Goal: Information Seeking & Learning: Learn about a topic

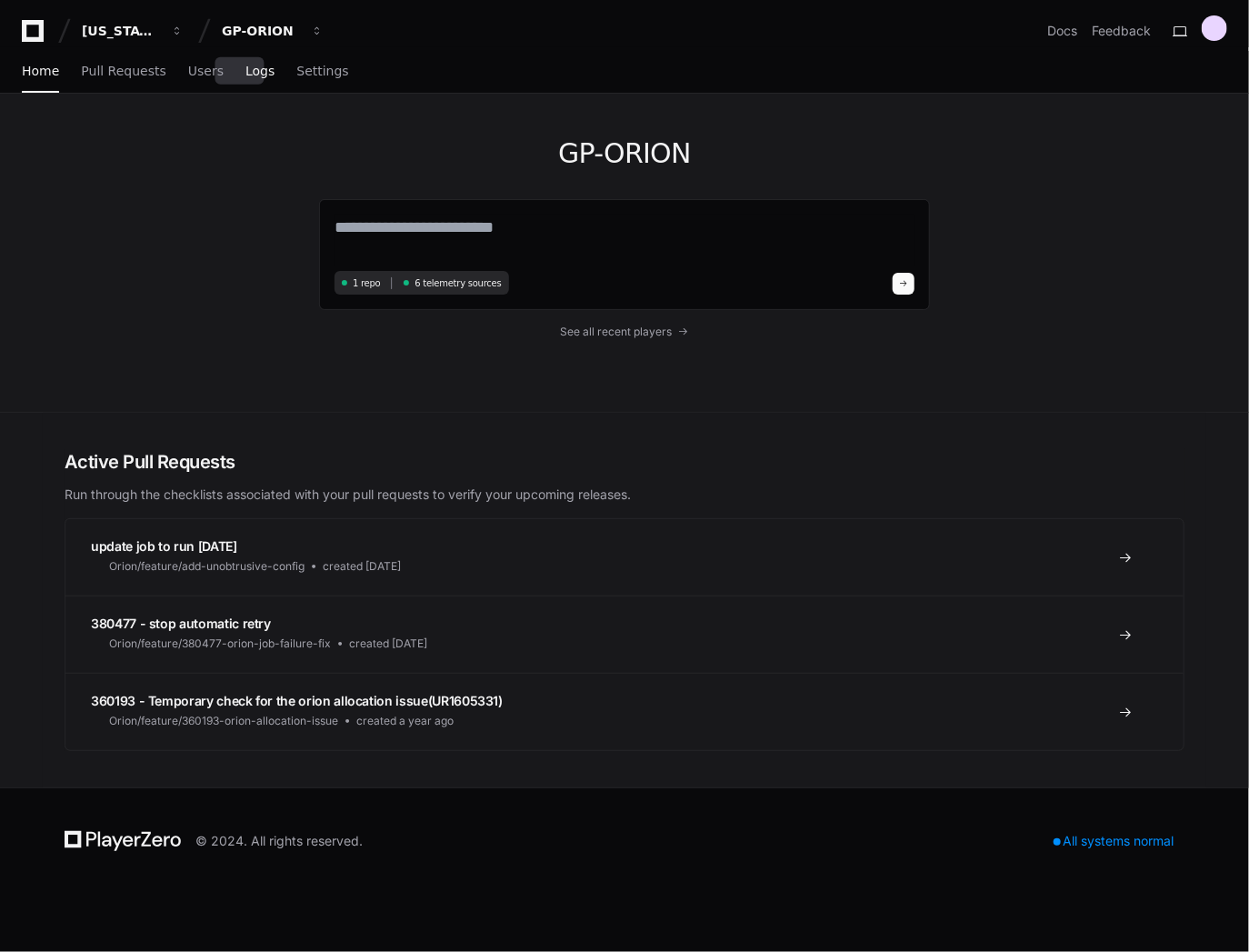
click at [248, 75] on span "Logs" at bounding box center [260, 71] width 29 height 11
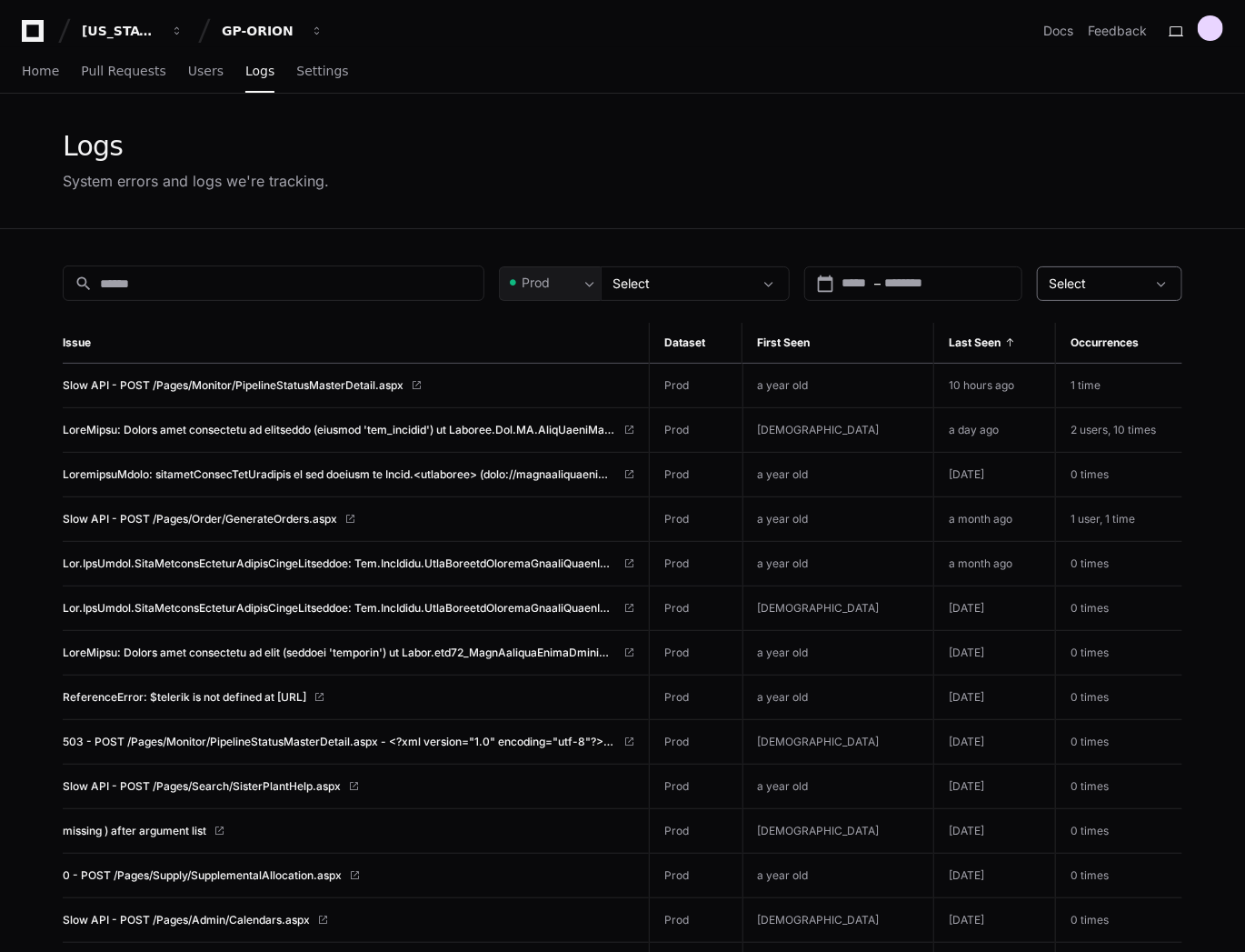
click at [1139, 280] on div "Select" at bounding box center [1097, 283] width 97 height 18
click at [1139, 280] on div at bounding box center [622, 476] width 1245 height 952
click at [36, 77] on span "Home" at bounding box center [40, 71] width 37 height 11
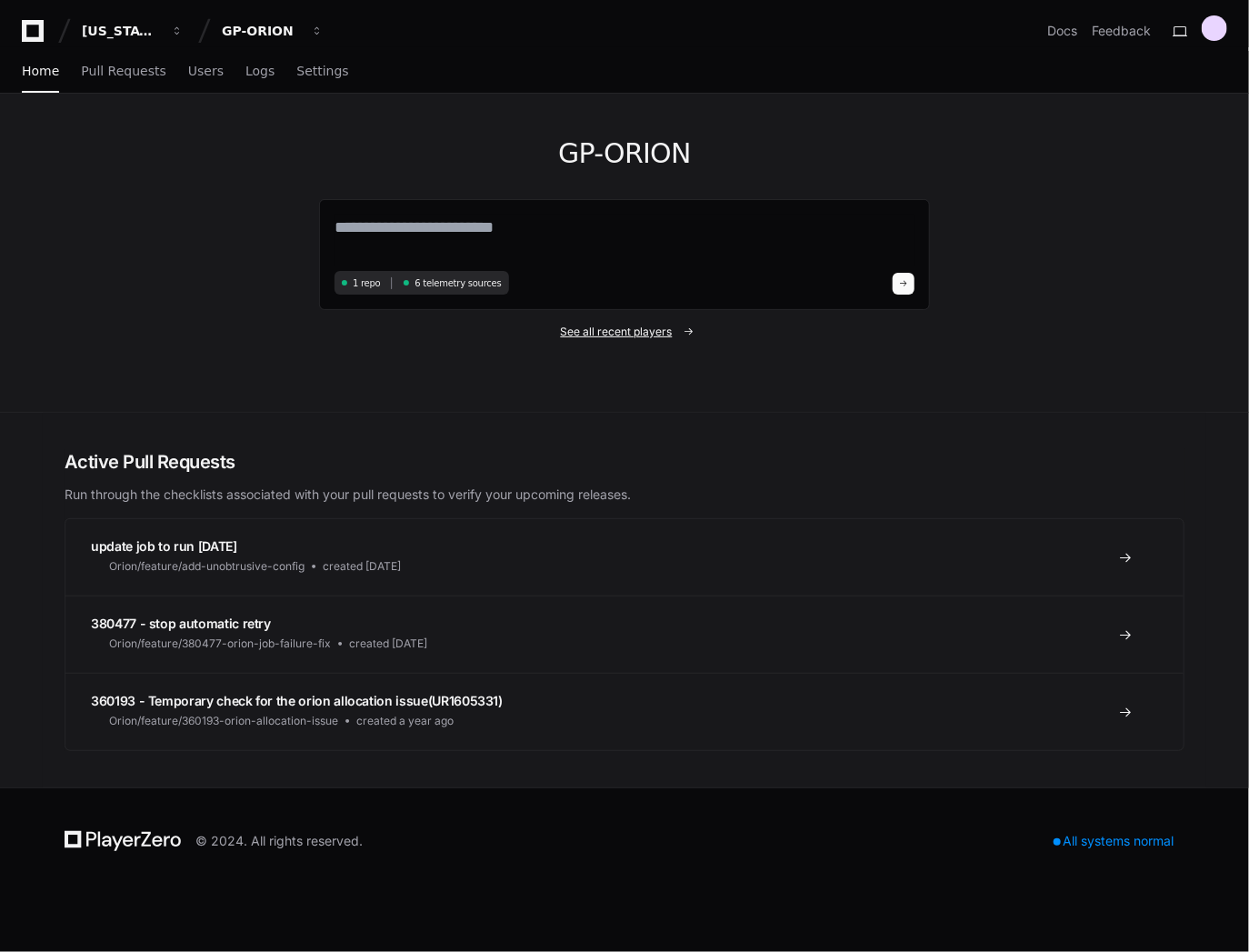
click at [599, 326] on span "See all recent players" at bounding box center [617, 332] width 112 height 15
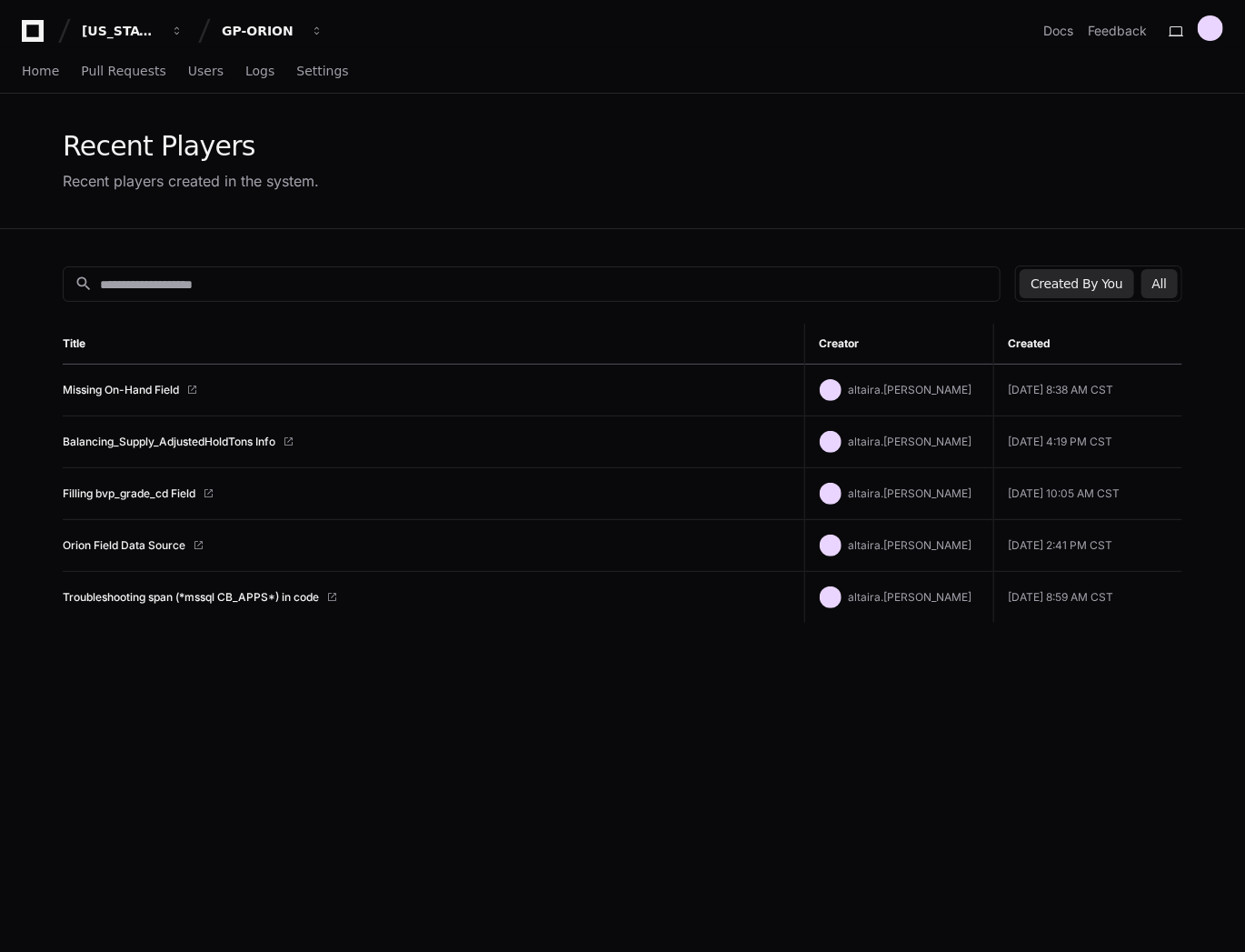
click at [1169, 291] on button "All" at bounding box center [1159, 283] width 36 height 29
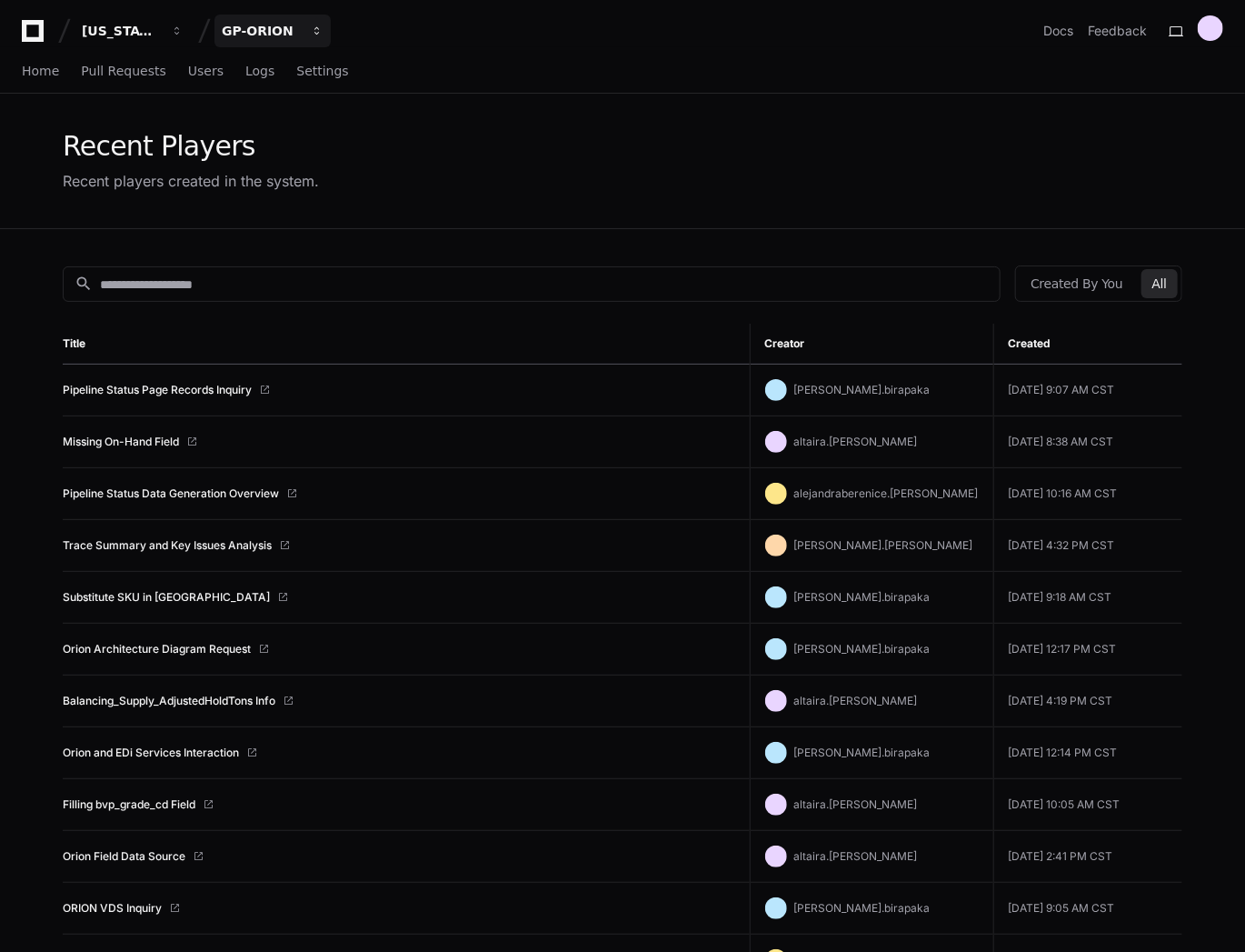
click at [160, 27] on div "GP-ORION" at bounding box center [121, 31] width 78 height 18
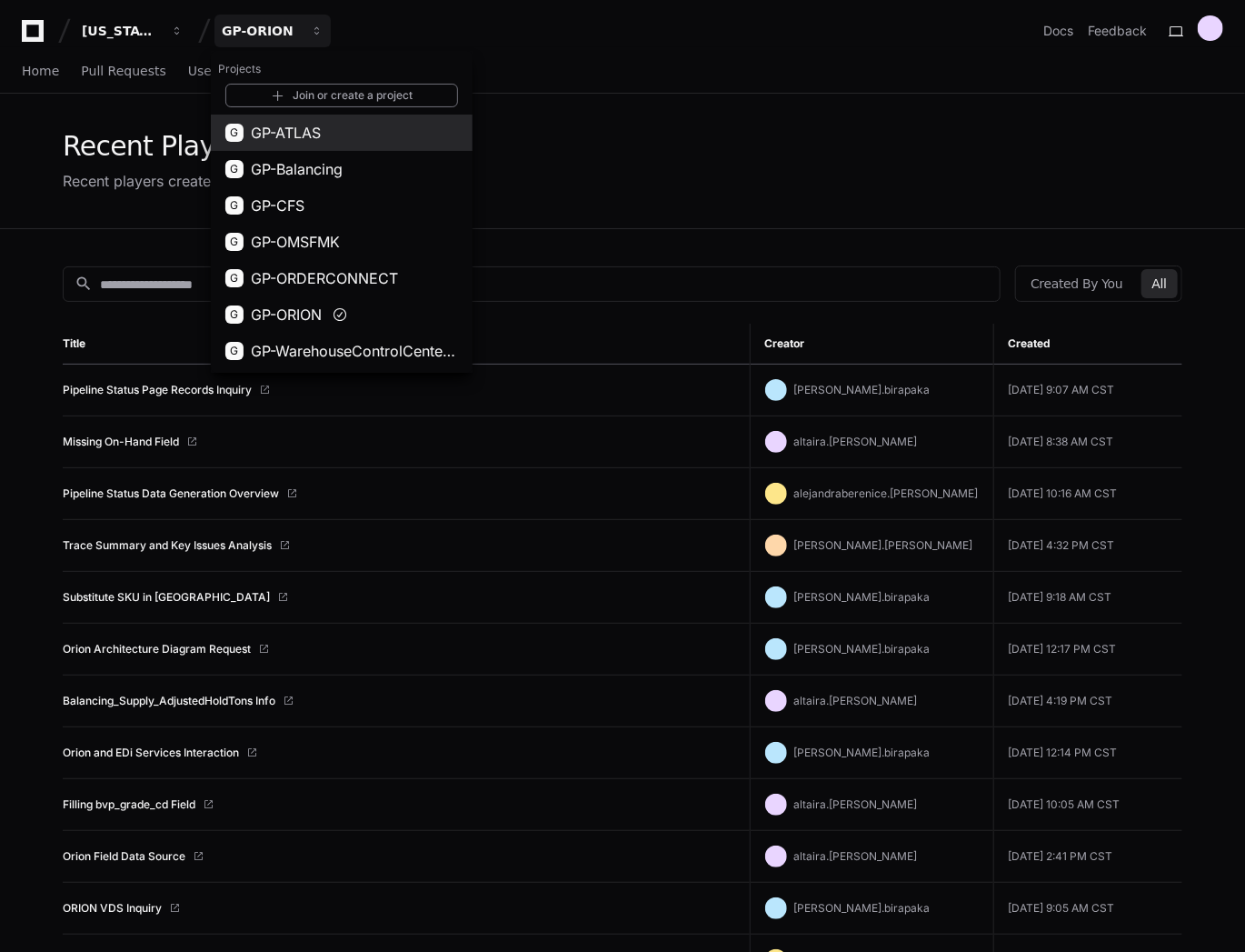
click at [295, 135] on span "GP-ATLAS" at bounding box center [285, 133] width 70 height 22
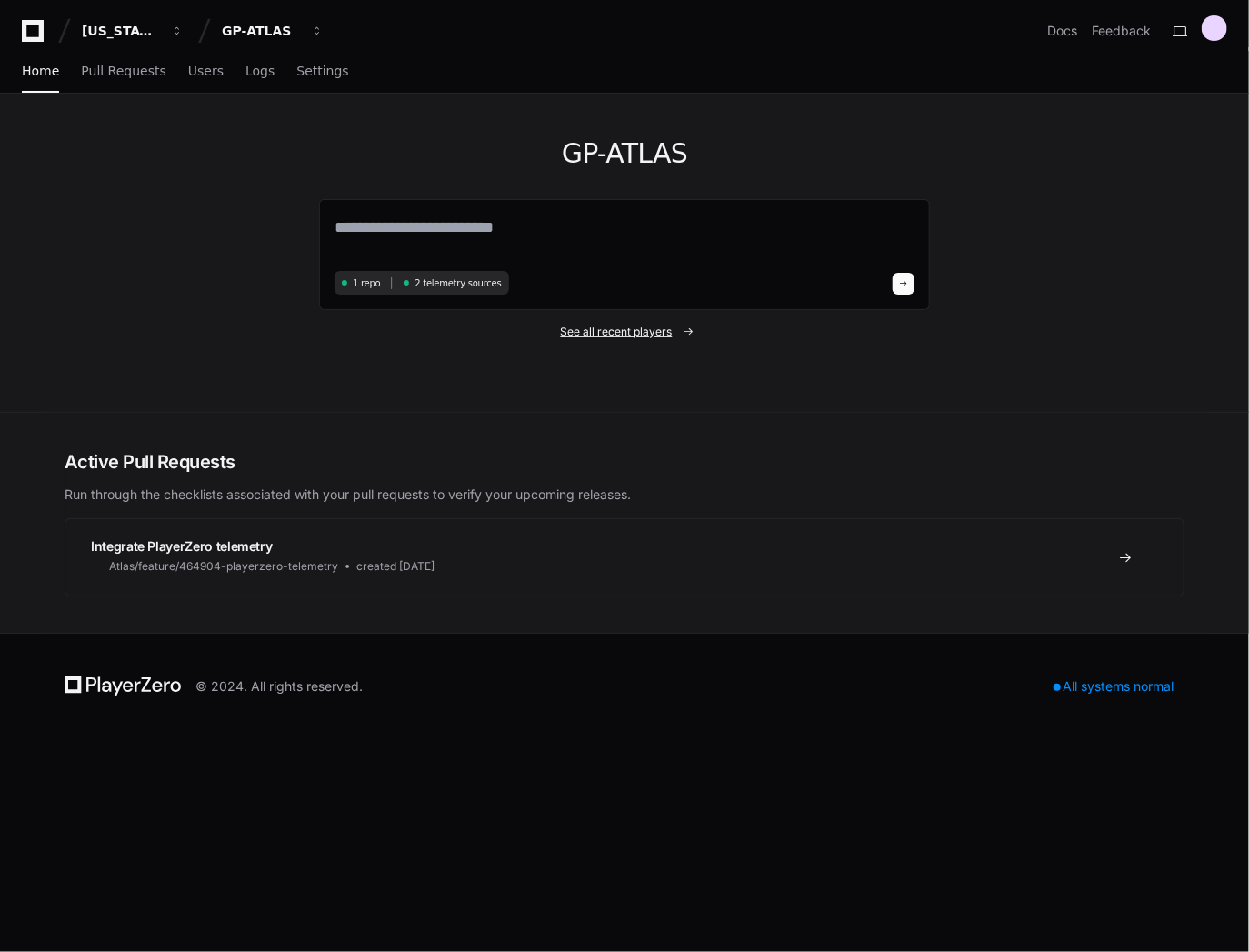
click at [621, 336] on span "See all recent players" at bounding box center [617, 332] width 112 height 15
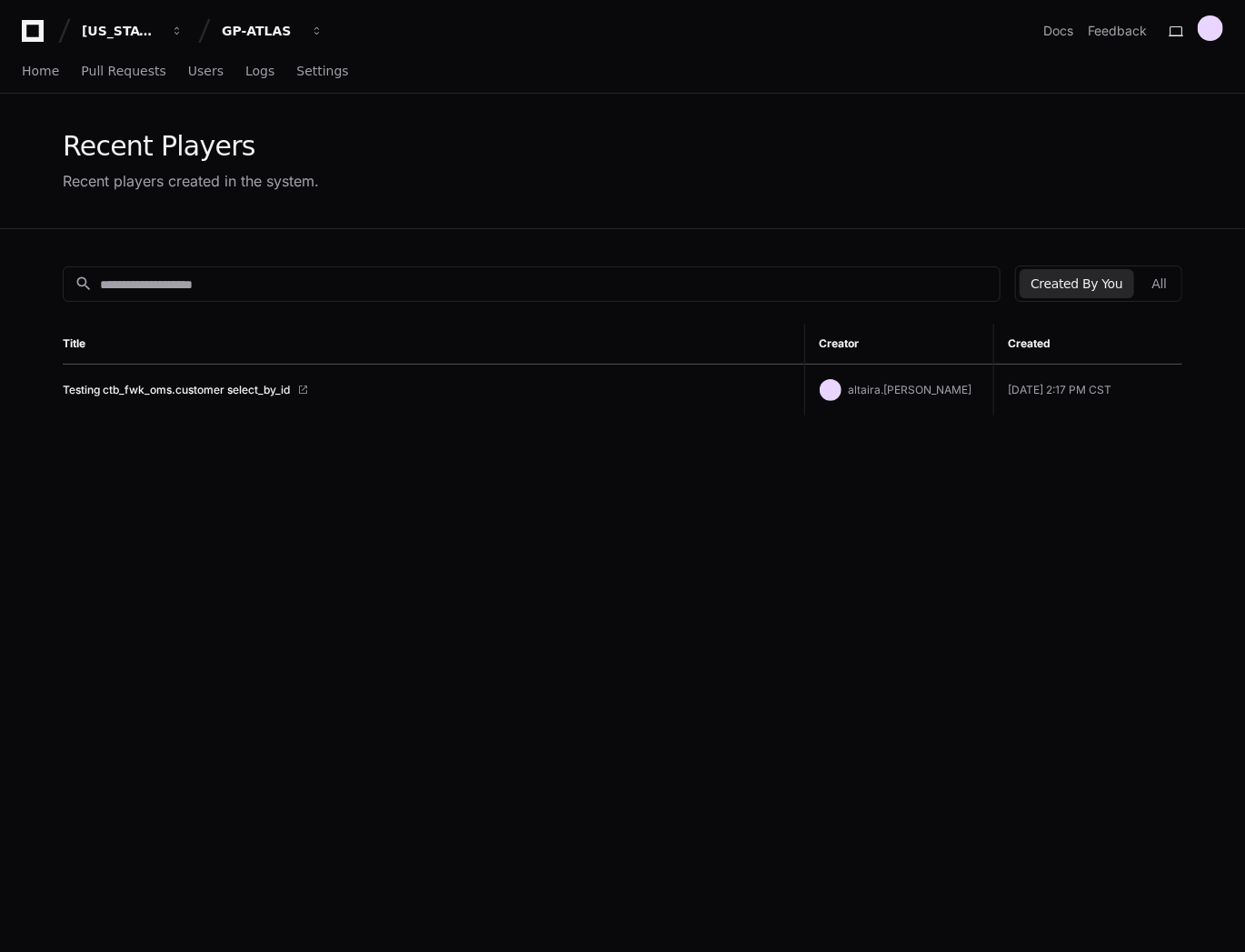
click at [1146, 297] on div "Created By You All" at bounding box center [1099, 283] width 168 height 36
click at [1149, 282] on button "All" at bounding box center [1159, 283] width 36 height 29
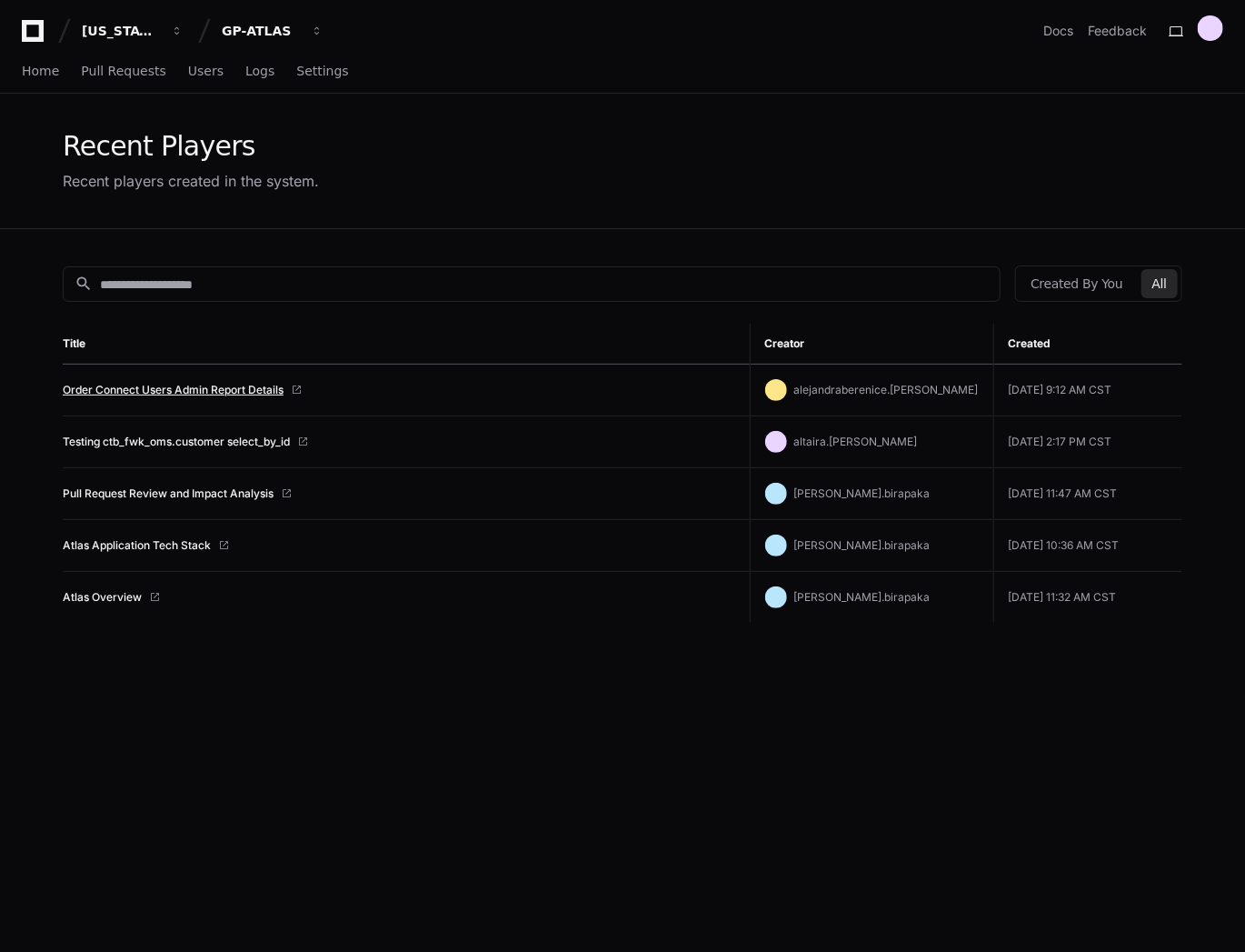
click at [130, 391] on link "Order Connect Users Admin Report Details" at bounding box center [173, 390] width 220 height 15
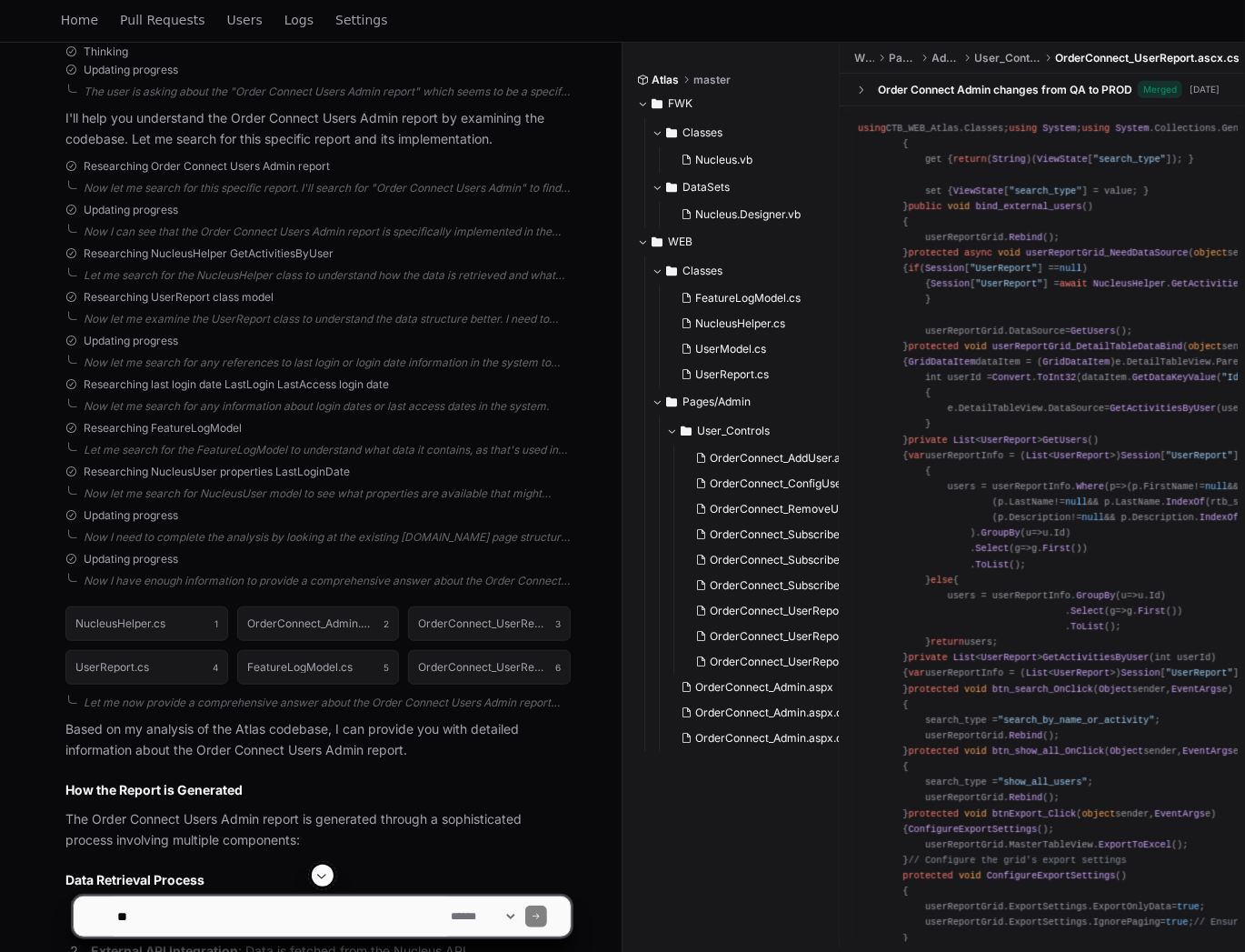
scroll to position [656, 0]
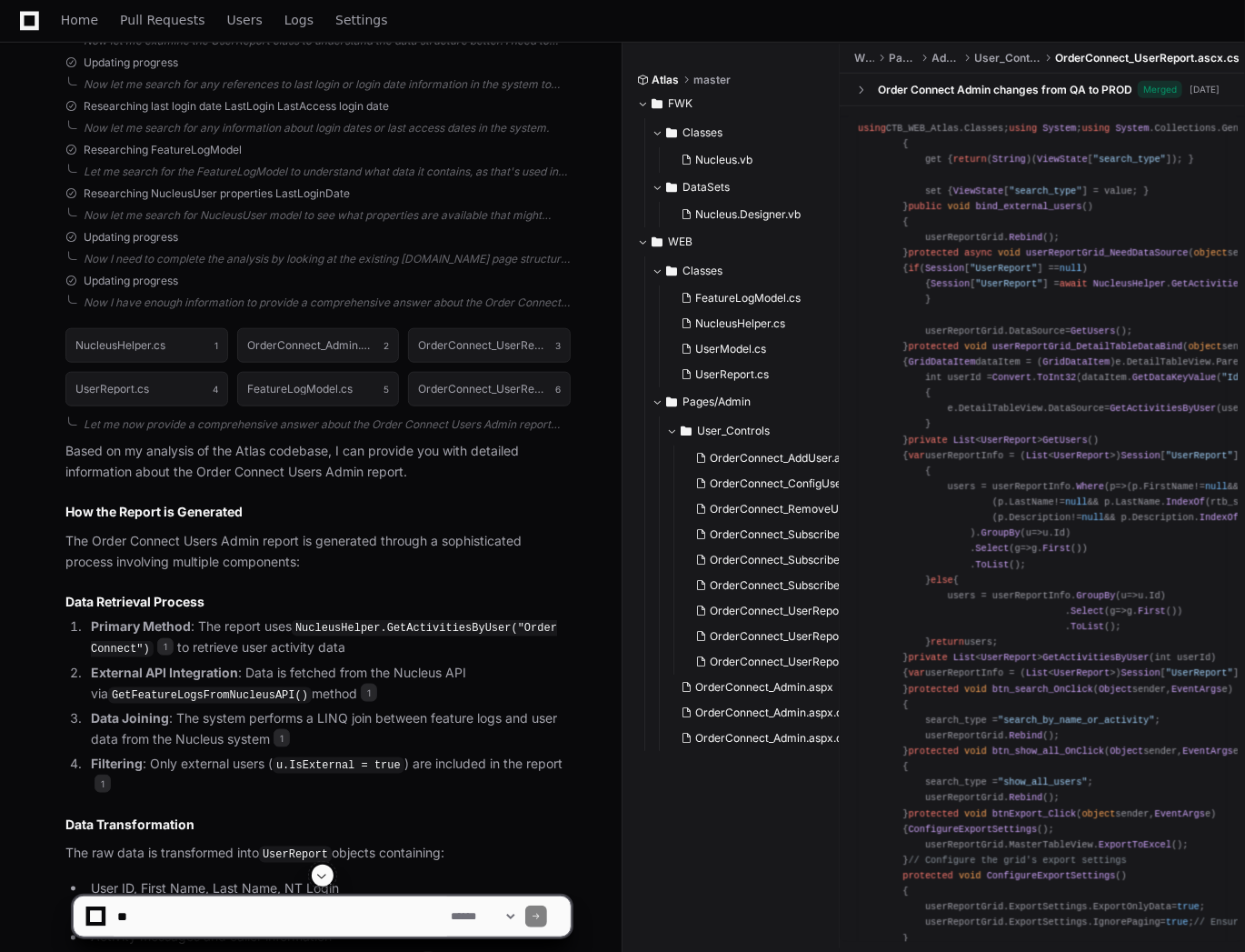
click at [148, 689] on code "GetFeatureLogsFromNucleusAPI()" at bounding box center [210, 695] width 204 height 16
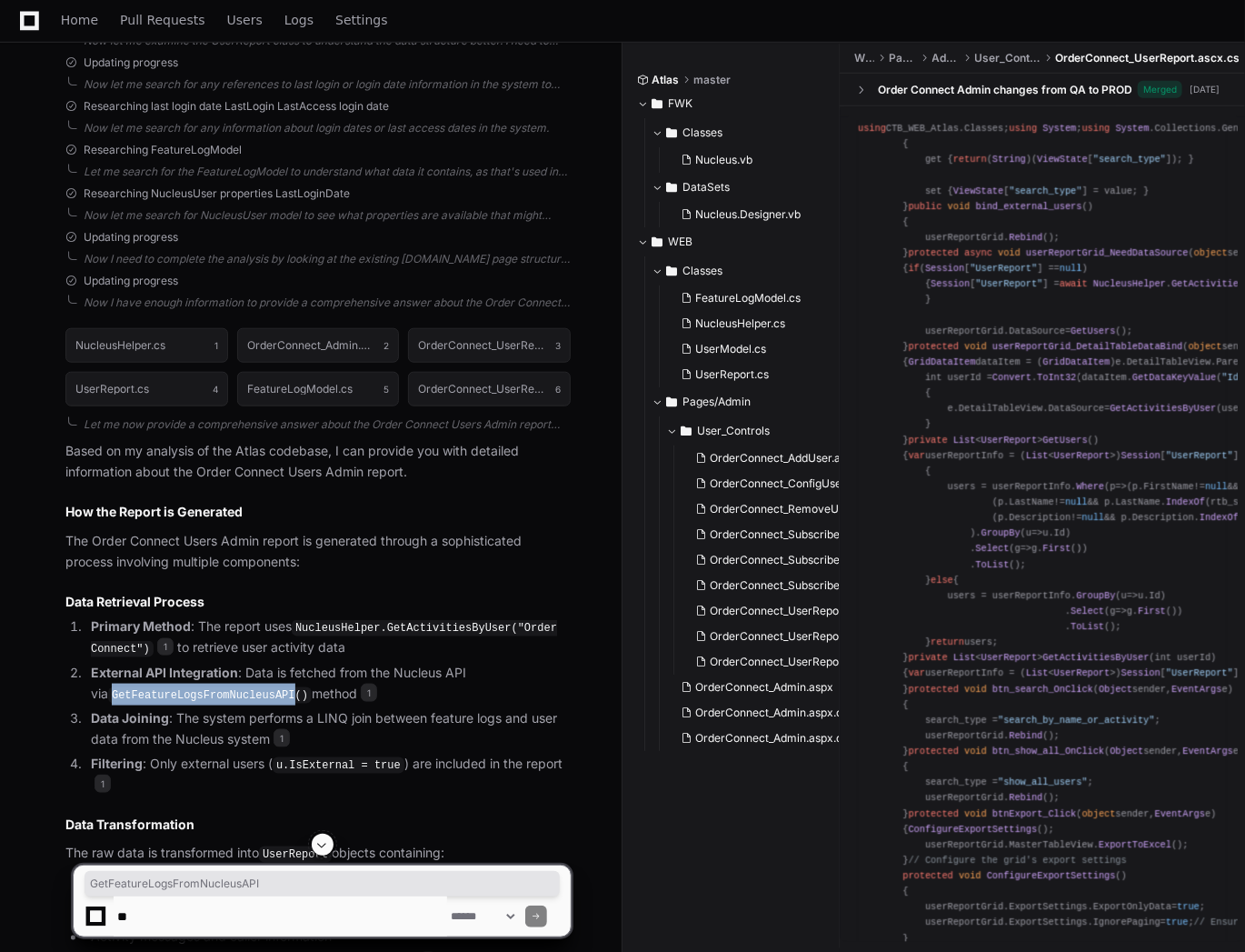
copy code "GetFeatureLogsFromNucleusAPI"
